Goal: Information Seeking & Learning: Check status

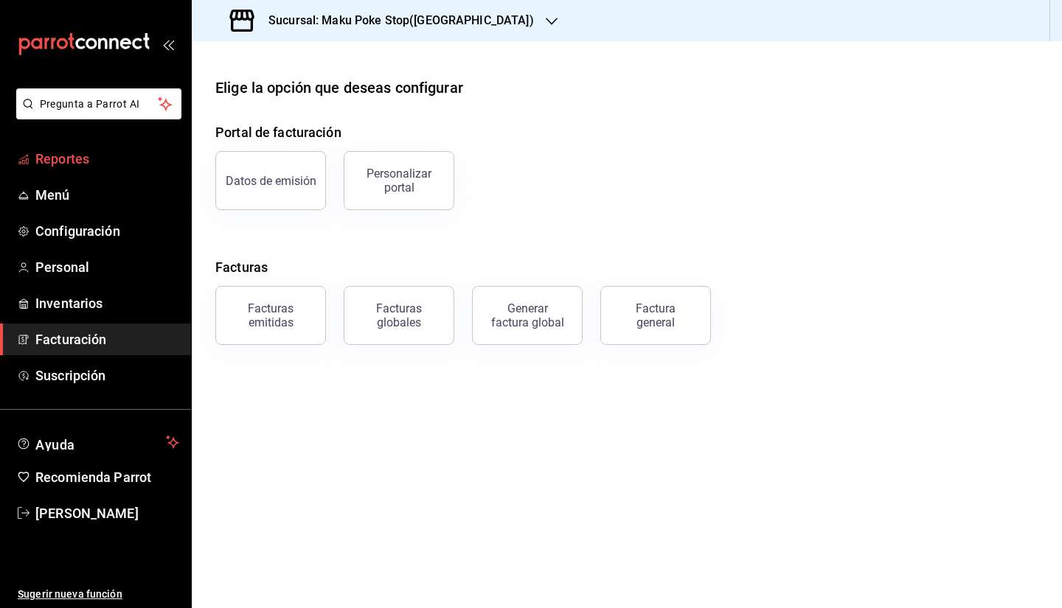
click at [63, 158] on span "Reportes" at bounding box center [107, 159] width 144 height 20
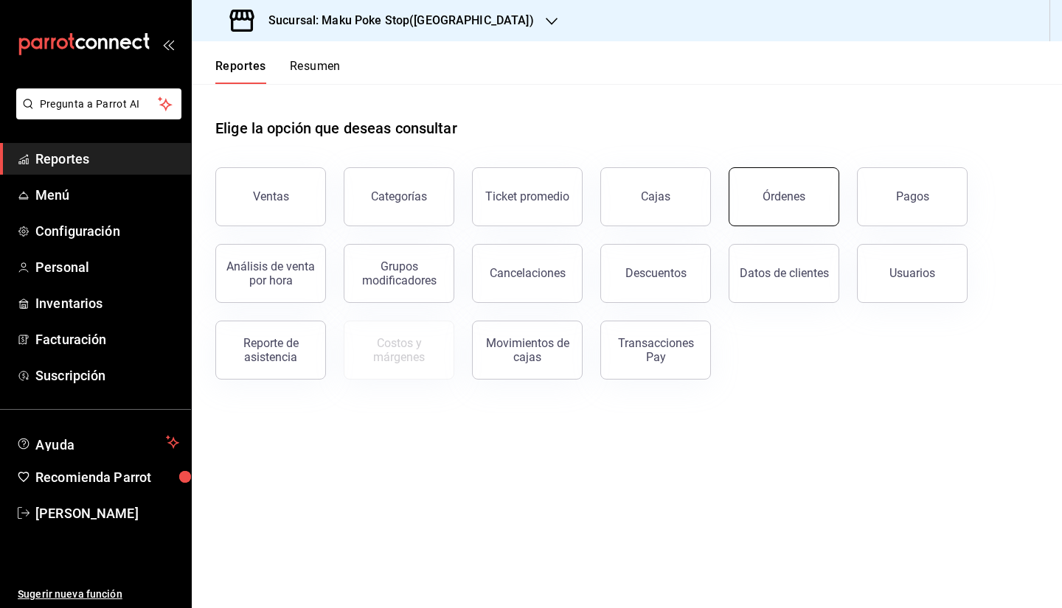
click at [786, 205] on button "Órdenes" at bounding box center [784, 196] width 111 height 59
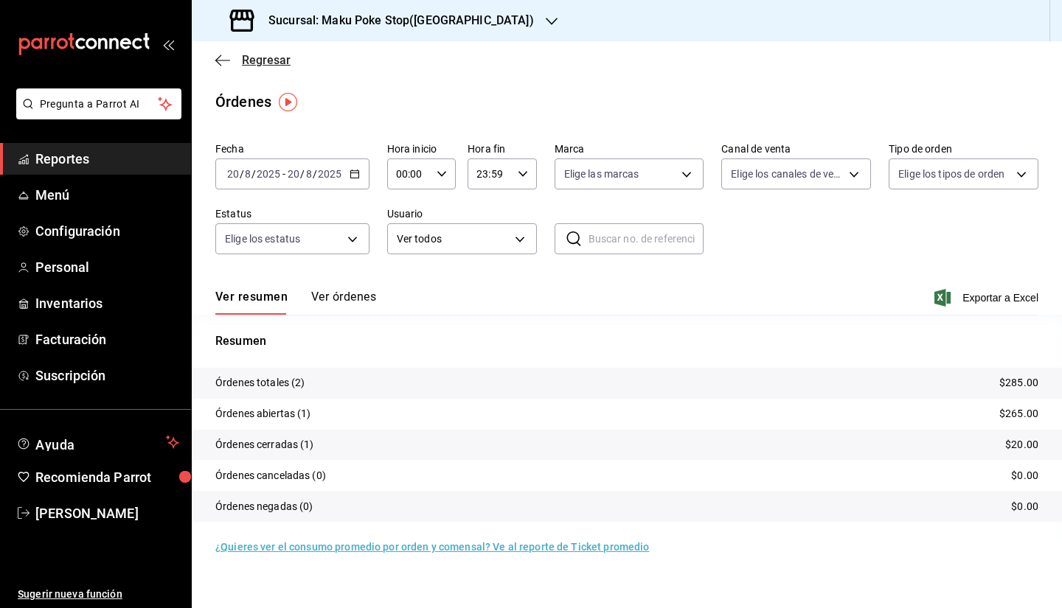
click at [264, 58] on span "Regresar" at bounding box center [266, 60] width 49 height 14
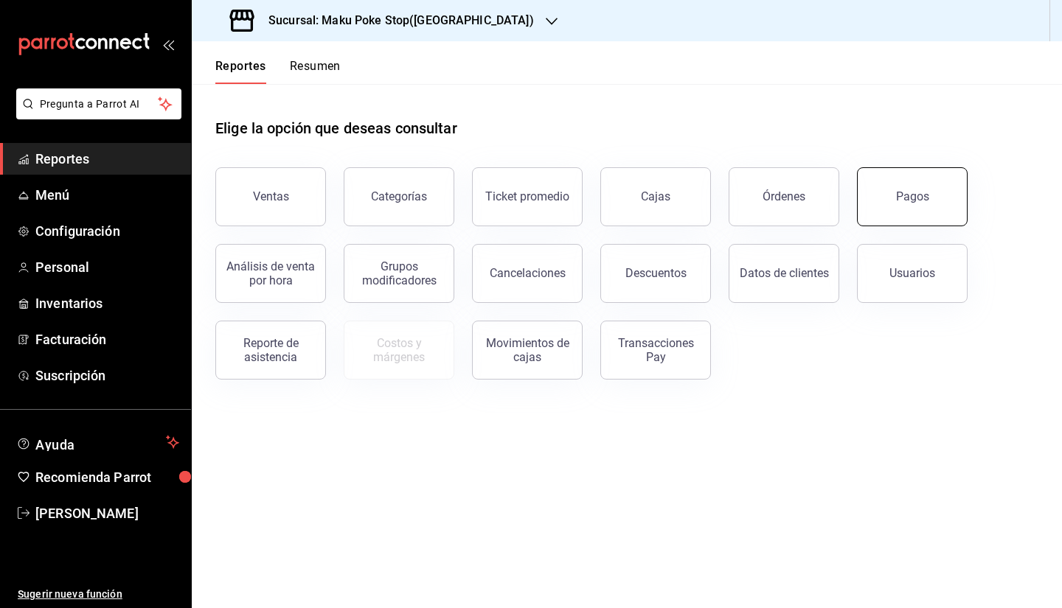
click at [888, 215] on button "Pagos" at bounding box center [912, 196] width 111 height 59
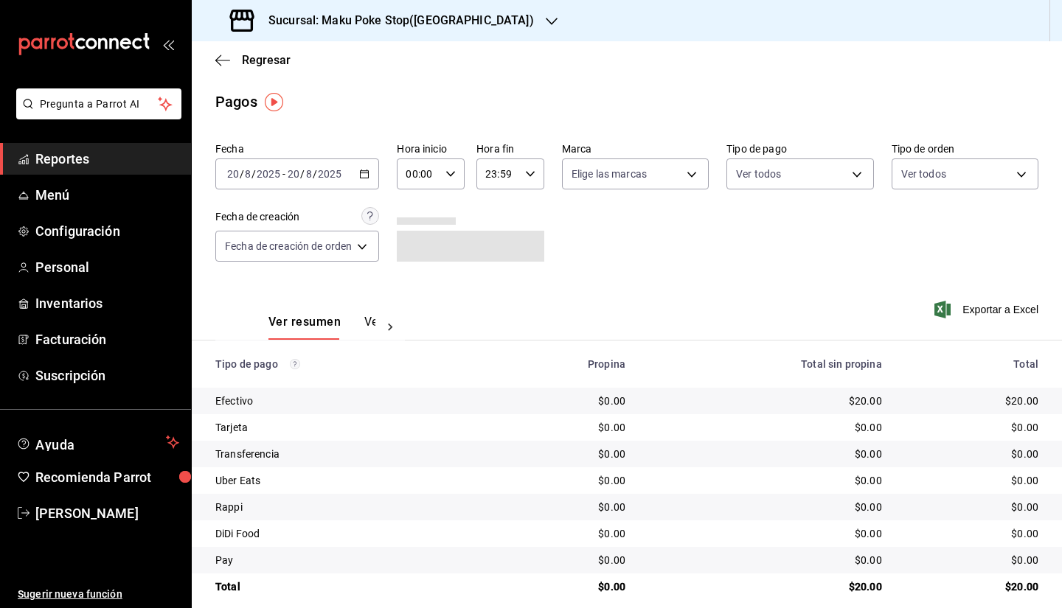
click at [363, 179] on div "[DATE] [DATE] - [DATE] [DATE]" at bounding box center [297, 174] width 164 height 31
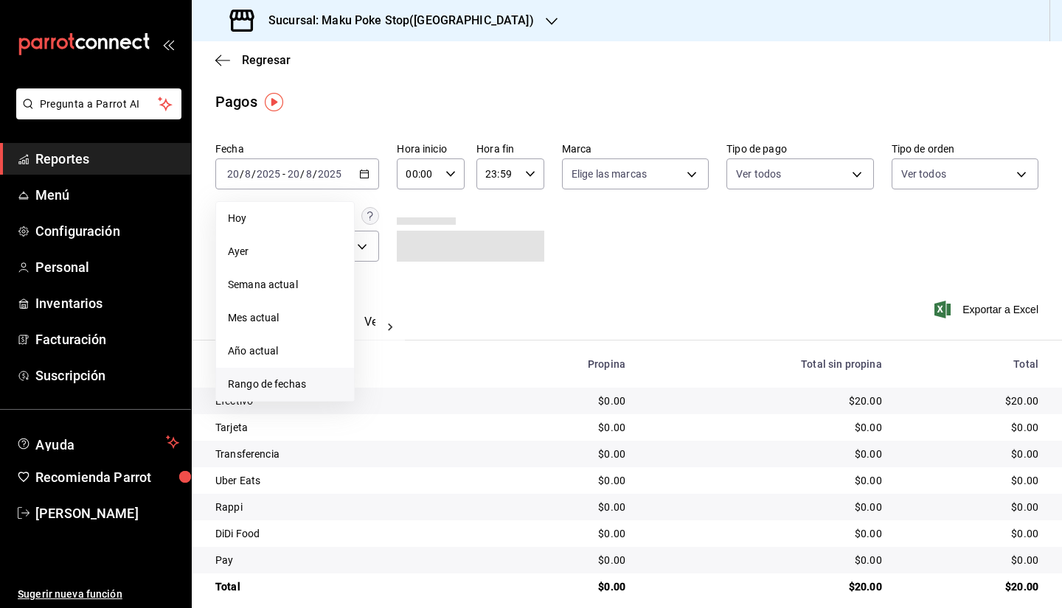
click at [276, 387] on span "Rango de fechas" at bounding box center [285, 384] width 114 height 15
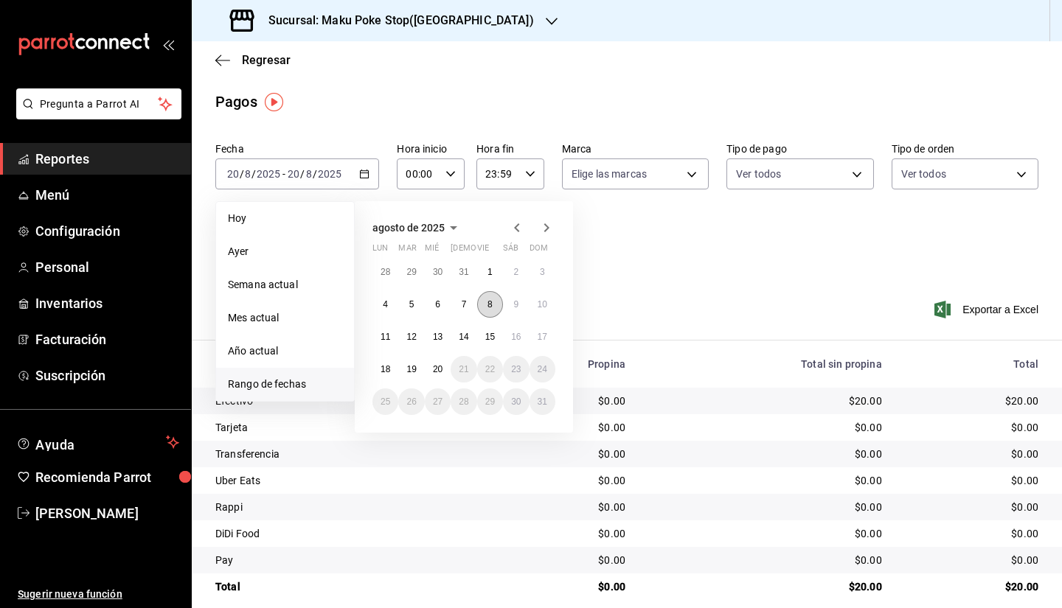
click at [490, 305] on abbr "8" at bounding box center [489, 304] width 5 height 10
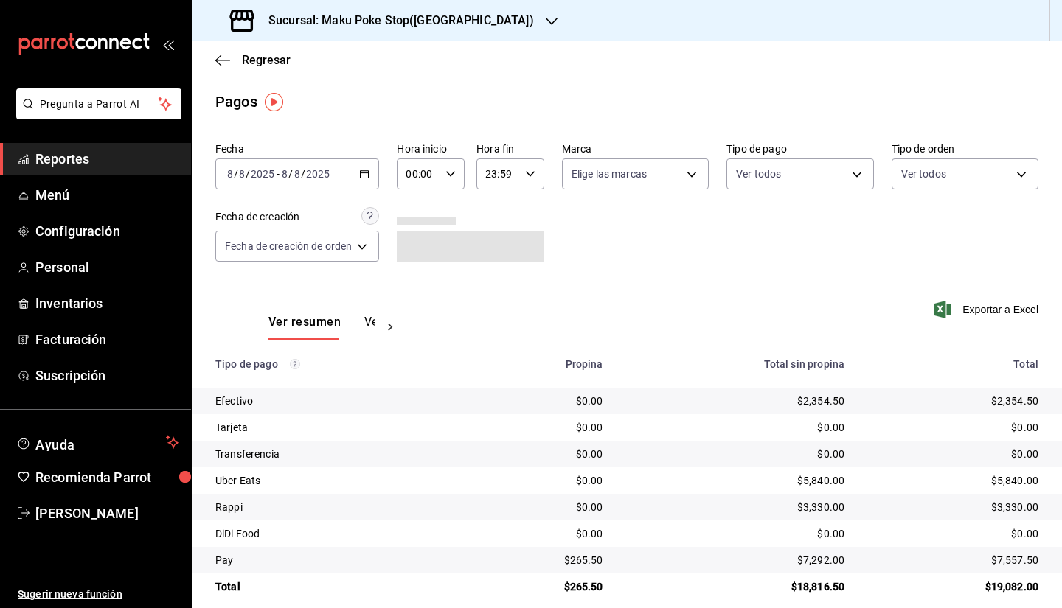
click at [364, 318] on button "Ver pagos" at bounding box center [391, 327] width 55 height 25
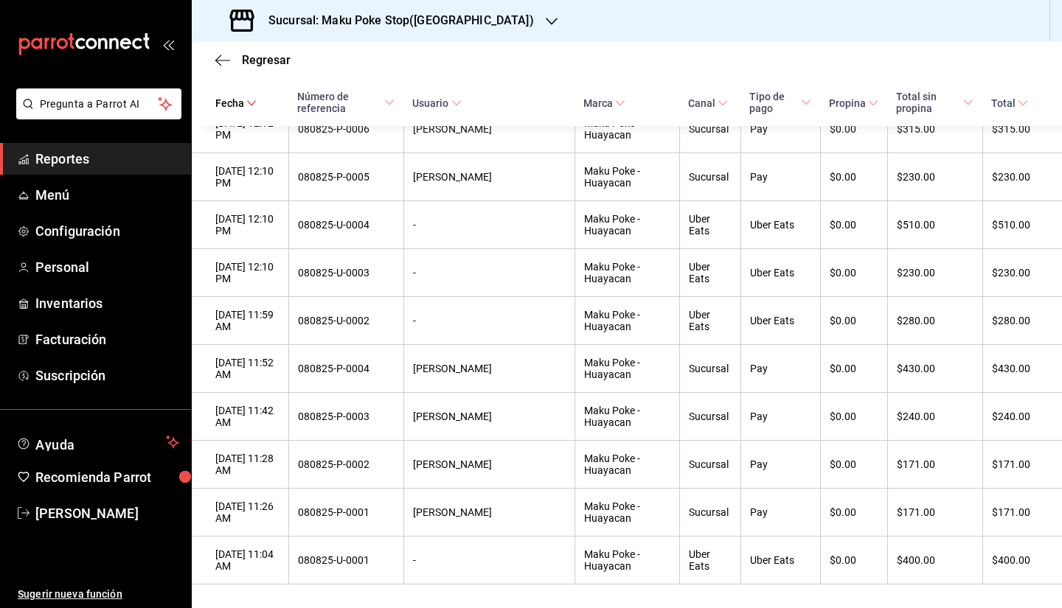
scroll to position [2324, 0]
click at [546, 15] on icon "button" at bounding box center [552, 21] width 12 height 12
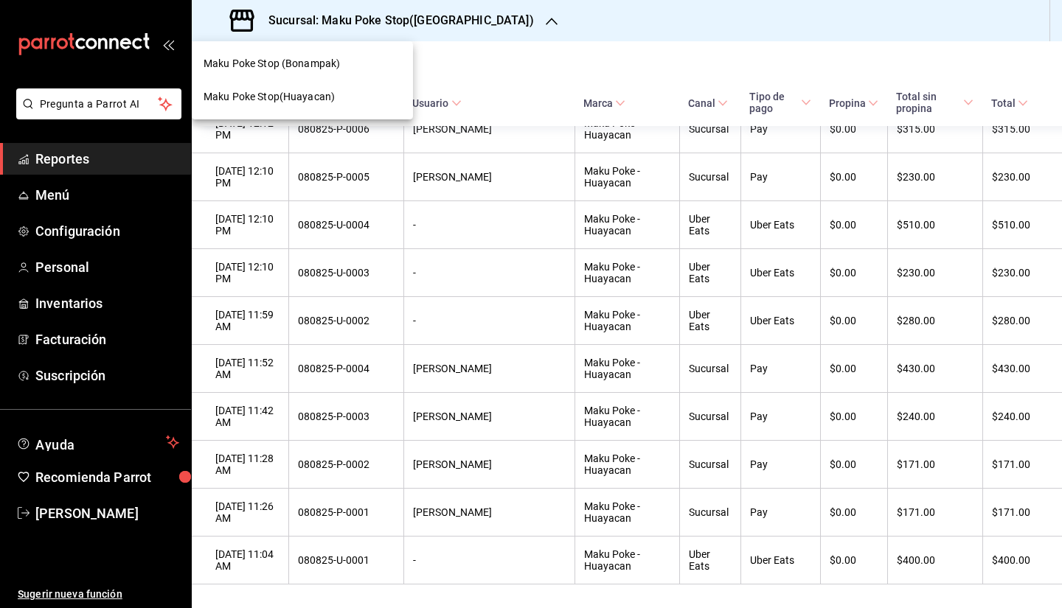
click at [368, 66] on div "Maku Poke Stop (Bonampak)" at bounding box center [303, 63] width 198 height 15
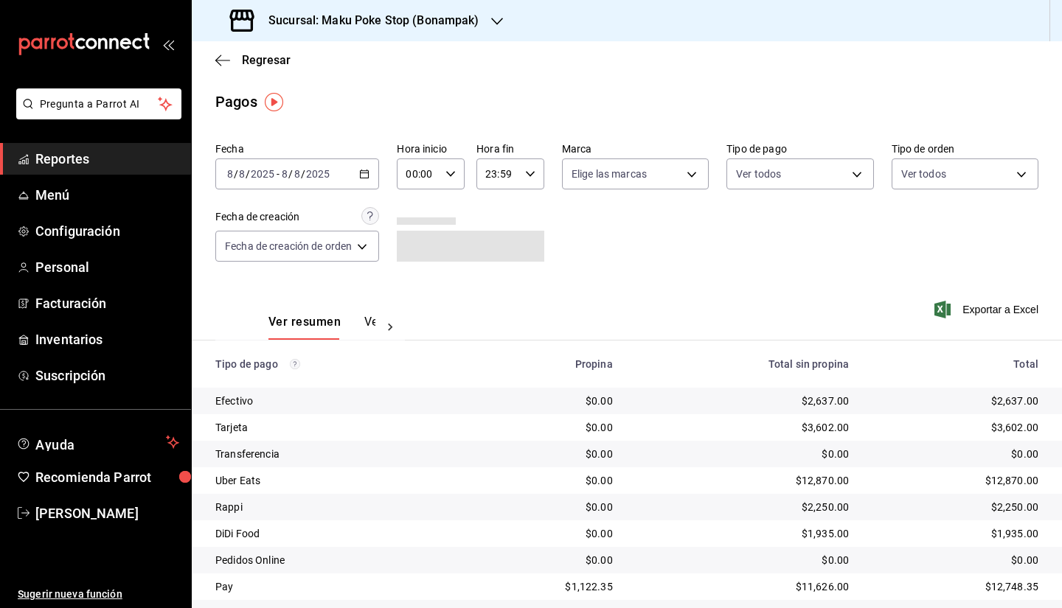
click at [364, 322] on button "Ver pagos" at bounding box center [391, 327] width 55 height 25
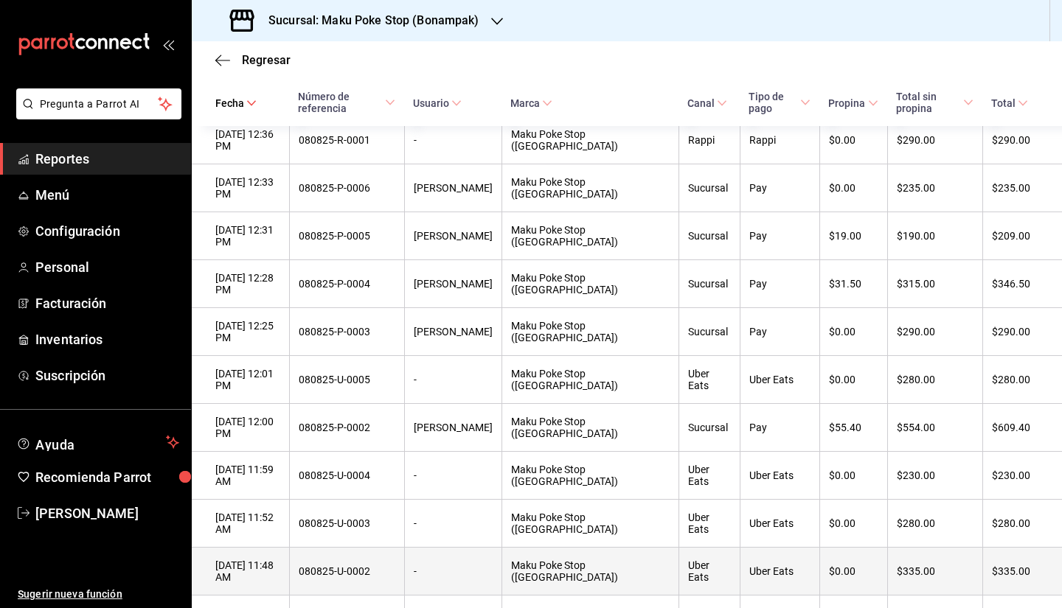
scroll to position [4449, 0]
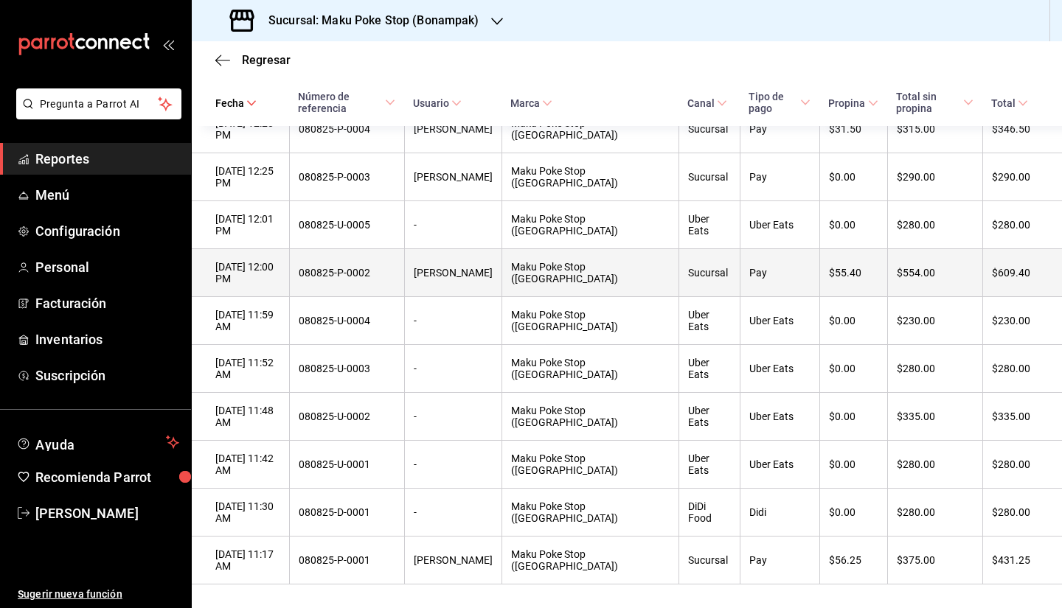
click at [321, 264] on th "080825-P-0002" at bounding box center [346, 273] width 115 height 48
click at [330, 267] on div "080825-P-0002" at bounding box center [347, 273] width 97 height 12
